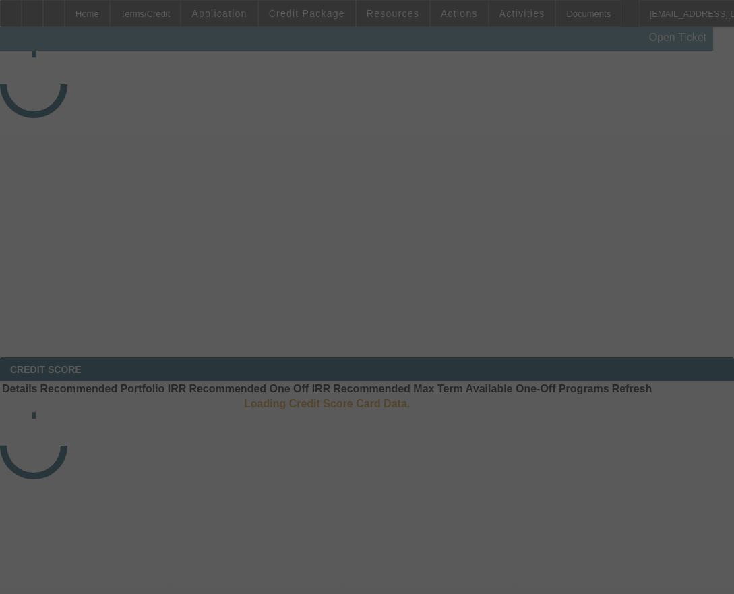
drag, startPoint x: 219, startPoint y: 122, endPoint x: 229, endPoint y: 104, distance: 19.9
click at [219, 122] on div at bounding box center [367, 297] width 734 height 594
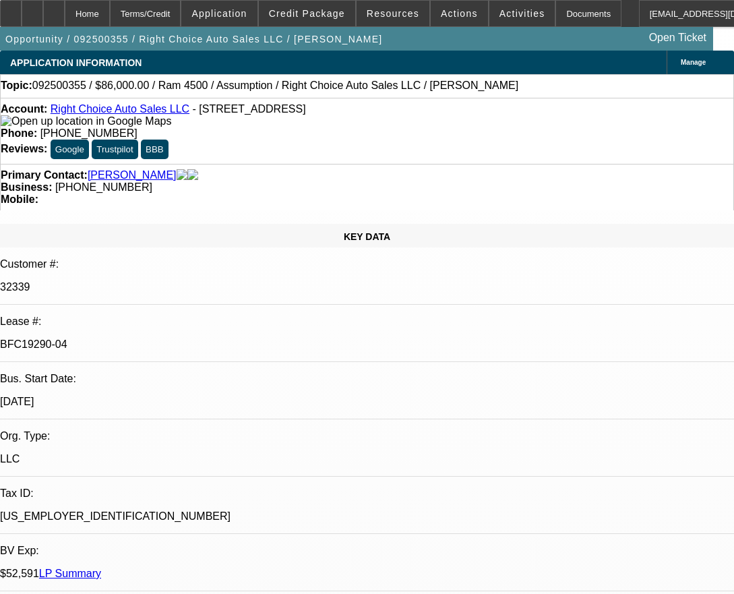
select select "0"
select select "2"
select select "0"
select select "4"
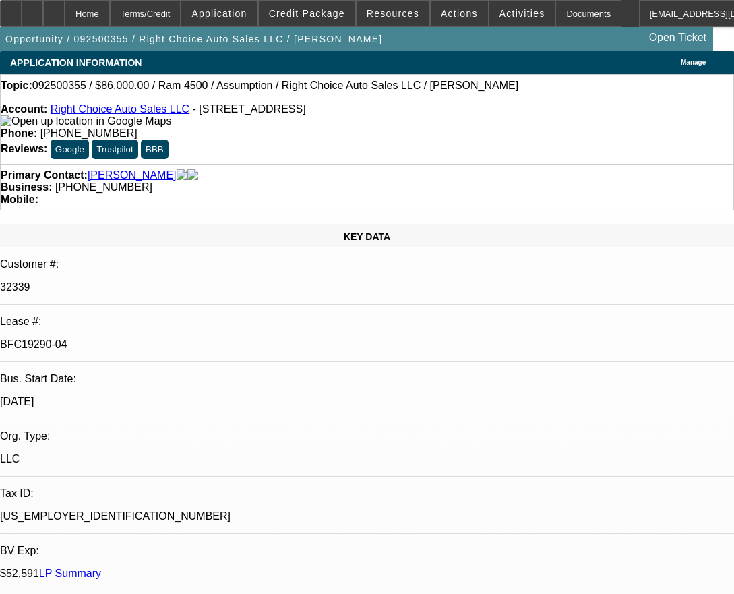
select select "0"
select select "2"
select select "0"
select select "4"
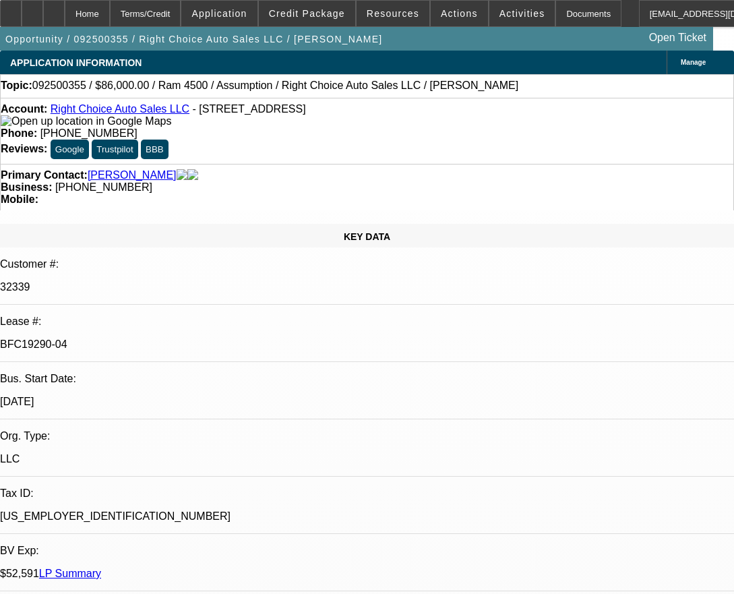
select select "0"
select select "2"
select select "0.1"
select select "4"
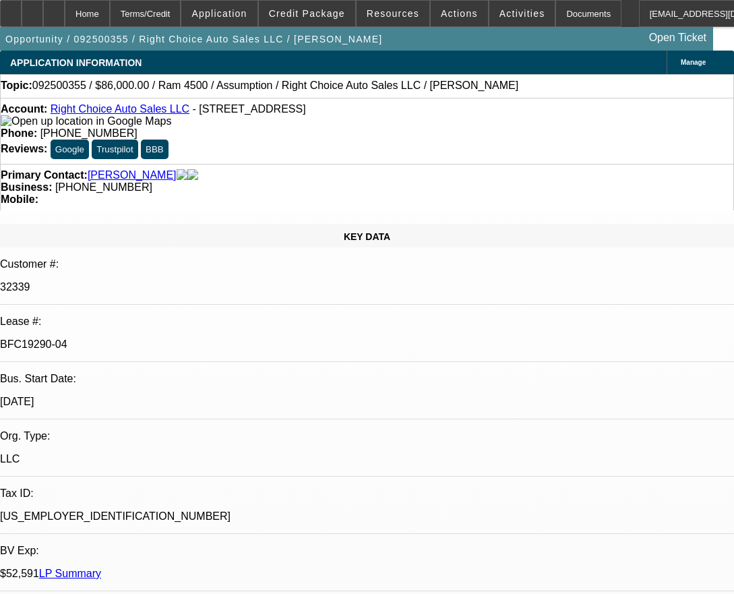
select select "0"
select select "2"
select select "0.1"
select select "4"
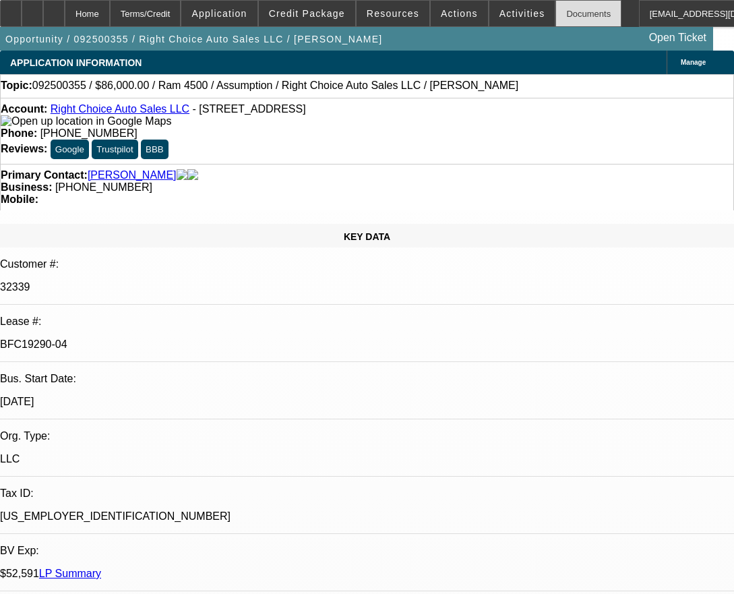
click at [555, 16] on div "Documents" at bounding box center [588, 13] width 66 height 27
